Goal: Task Accomplishment & Management: Use online tool/utility

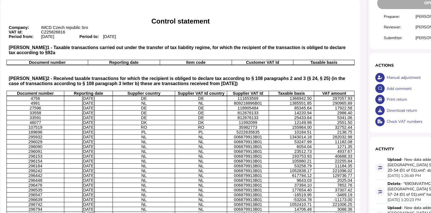
scroll to position [0, 28]
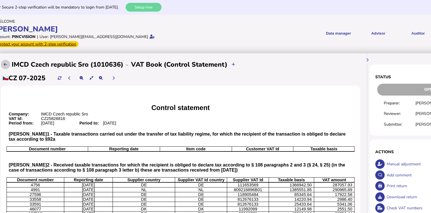
click at [7, 63] on icon at bounding box center [5, 65] width 3 height 4
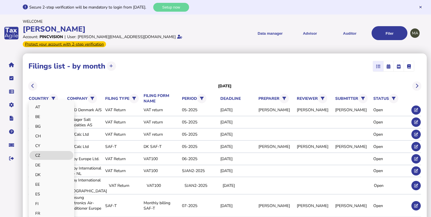
click at [53, 153] on link "CZ" at bounding box center [52, 155] width 44 height 9
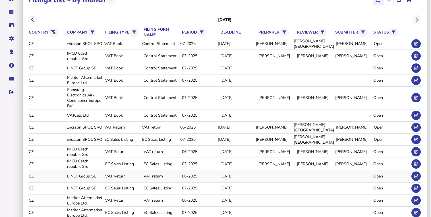
scroll to position [68, 0]
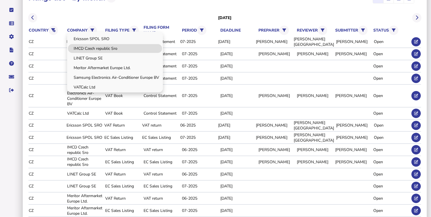
click at [92, 51] on link "IMCD Czech republic Sro" at bounding box center [115, 48] width 94 height 9
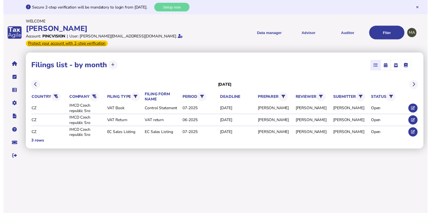
scroll to position [0, 0]
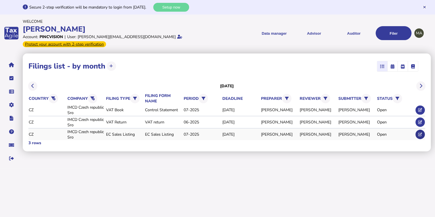
click at [419, 130] on button at bounding box center [419, 134] width 9 height 9
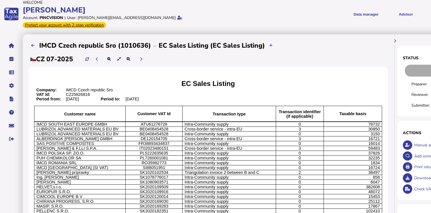
scroll to position [45, 0]
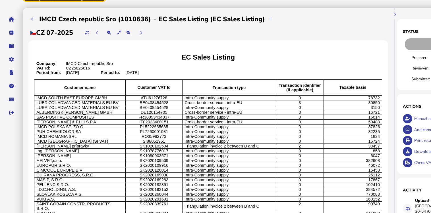
click at [180, 145] on p "SK1020102534" at bounding box center [154, 146] width 53 height 5
click at [342, 143] on p "16724" at bounding box center [353, 141] width 54 height 5
click at [343, 143] on p "16724" at bounding box center [353, 141] width 54 height 5
click at [360, 142] on p "16724" at bounding box center [353, 141] width 54 height 5
click at [363, 142] on p "16724" at bounding box center [353, 141] width 54 height 5
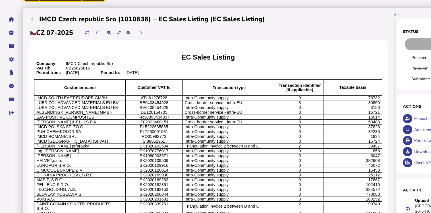
click at [363, 142] on p "16724" at bounding box center [353, 141] width 54 height 5
click at [194, 138] on span "Intra-Community supply" at bounding box center [206, 136] width 44 height 5
click at [169, 140] on p "SI88051951" at bounding box center [154, 141] width 53 height 5
drag, startPoint x: 147, startPoint y: 142, endPoint x: 169, endPoint y: 143, distance: 21.9
click at [169, 143] on p "SI88051951" at bounding box center [154, 141] width 53 height 5
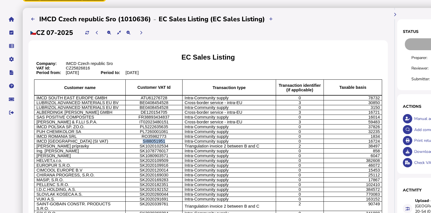
copy span "SI88051951"
click at [31, 14] on button at bounding box center [32, 18] width 9 height 9
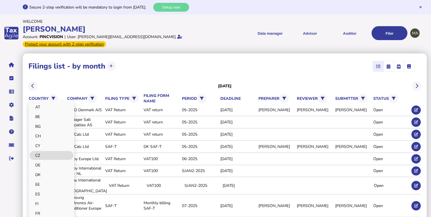
click at [51, 156] on link "CZ" at bounding box center [52, 155] width 44 height 9
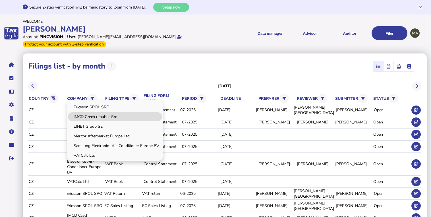
click at [90, 118] on link "IMCD Czech republic Sro" at bounding box center [115, 116] width 94 height 9
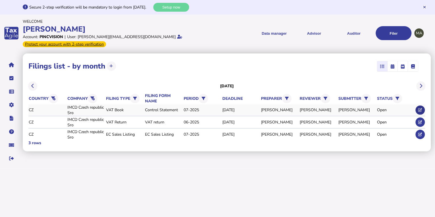
click at [417, 108] on button at bounding box center [419, 109] width 9 height 9
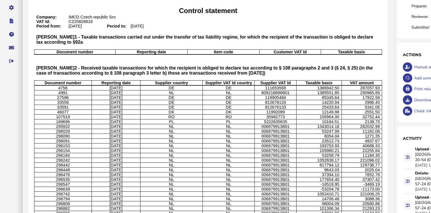
scroll to position [114, 0]
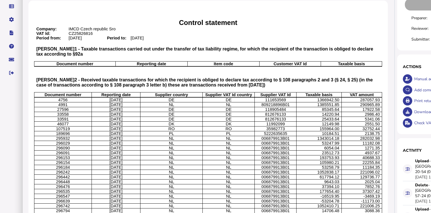
scroll to position [68, 0]
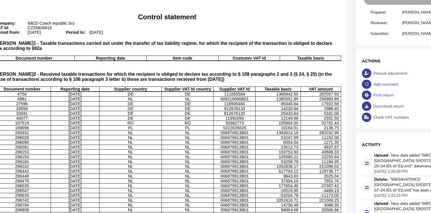
scroll to position [91, 36]
